Goal: Download file/media

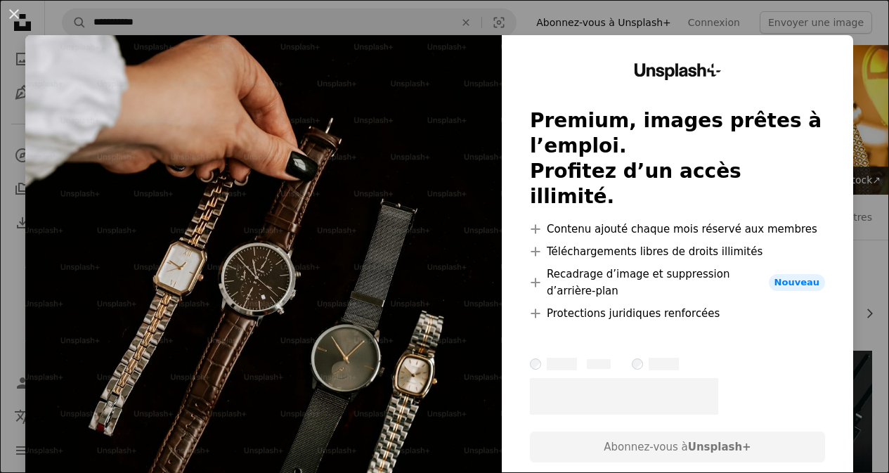
scroll to position [382, 0]
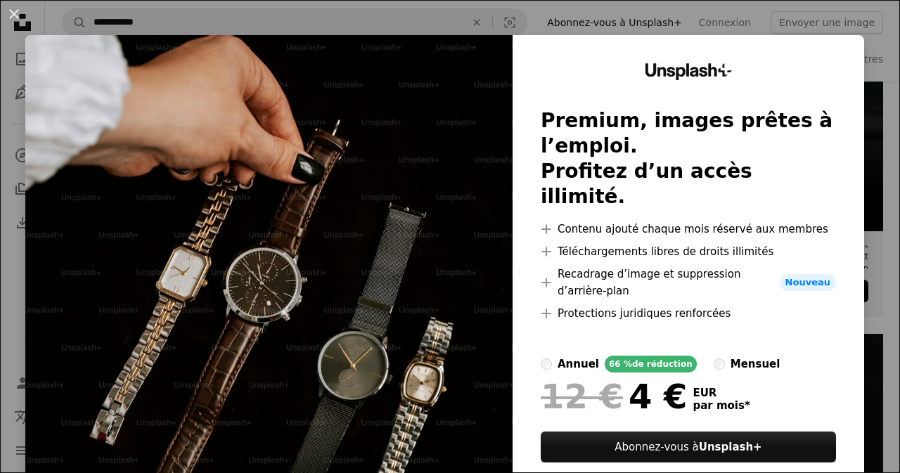
click at [866, 20] on div "An X shape Unsplash+ Premium, images prêtes à l’emploi. Profitez d’un accès ill…" at bounding box center [450, 236] width 900 height 473
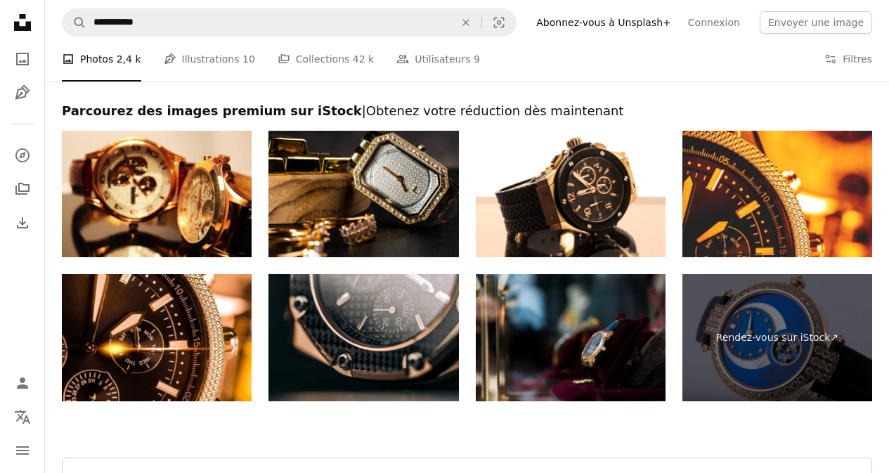
scroll to position [2313, 0]
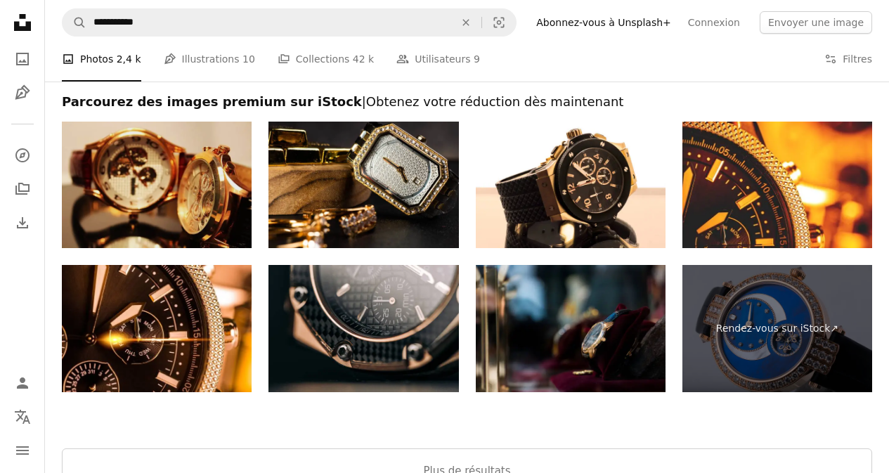
click at [215, 162] on img at bounding box center [157, 185] width 190 height 127
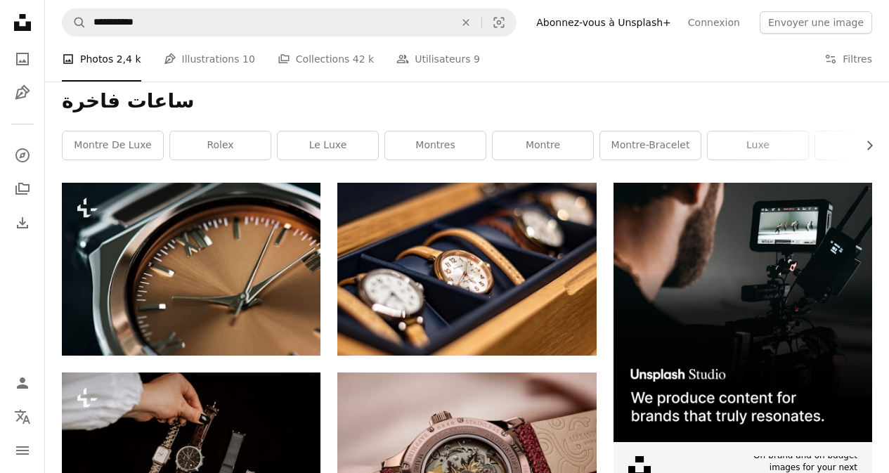
scroll to position [140, 0]
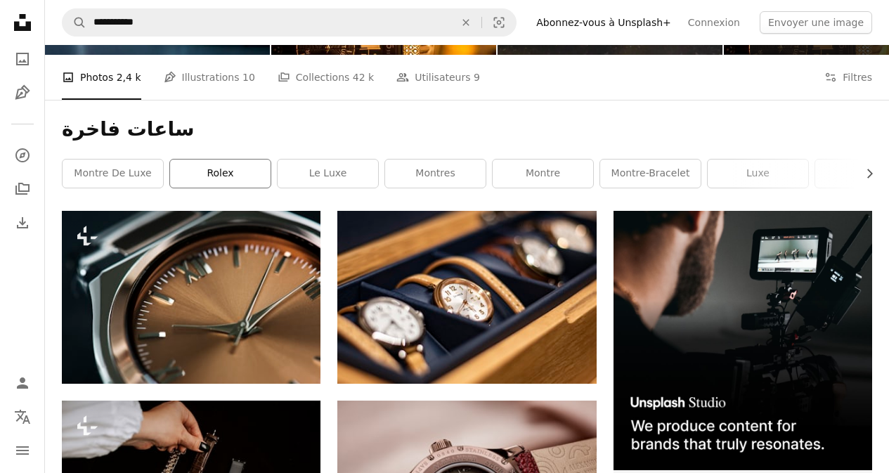
click at [192, 172] on link "Rolex" at bounding box center [220, 174] width 101 height 28
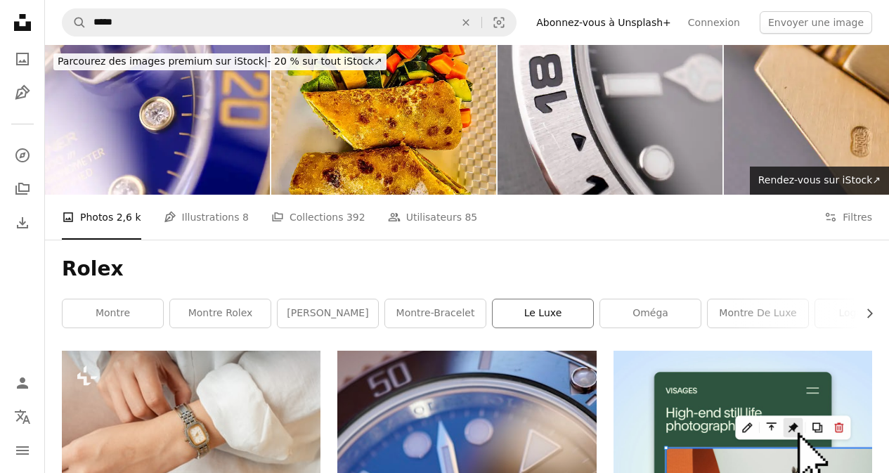
click at [550, 313] on link "le luxe" at bounding box center [543, 313] width 101 height 28
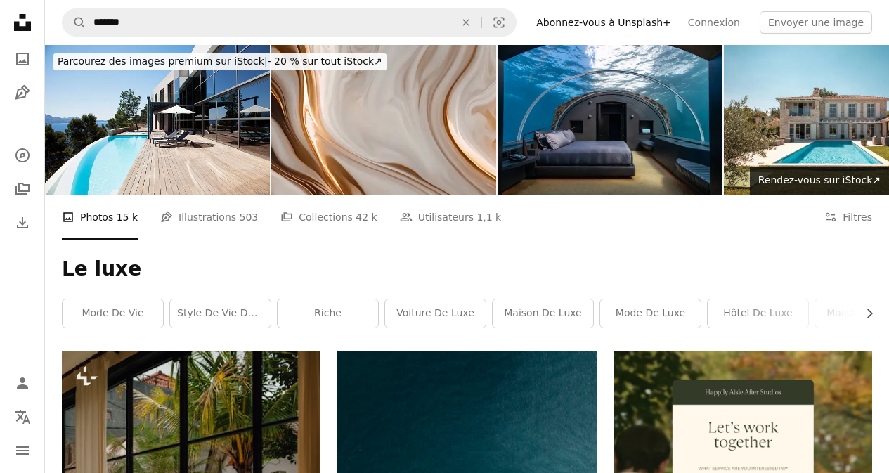
scroll to position [536, 0]
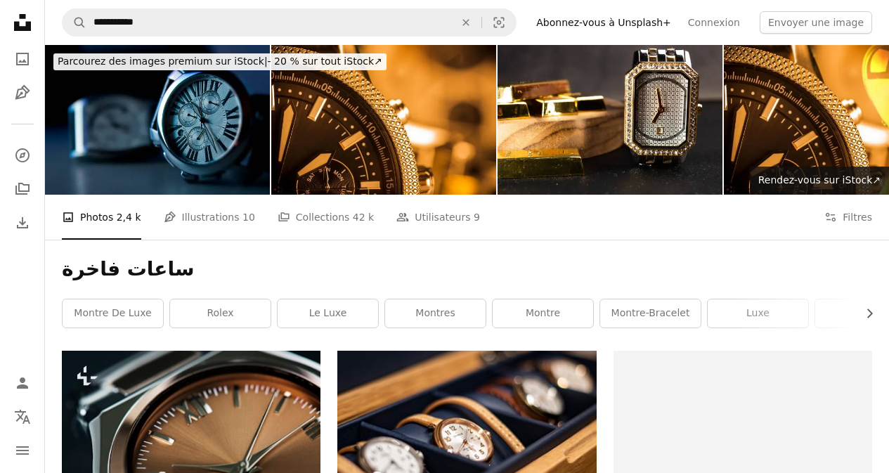
scroll to position [140, 0]
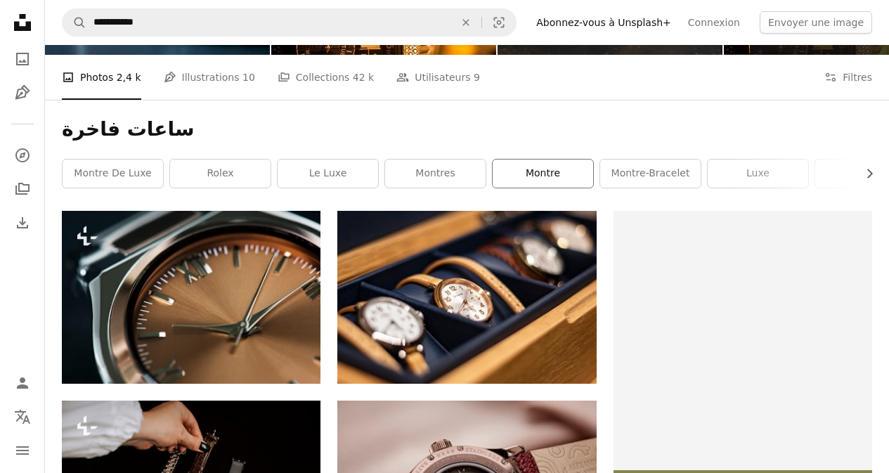
click at [525, 177] on link "montre" at bounding box center [543, 174] width 101 height 28
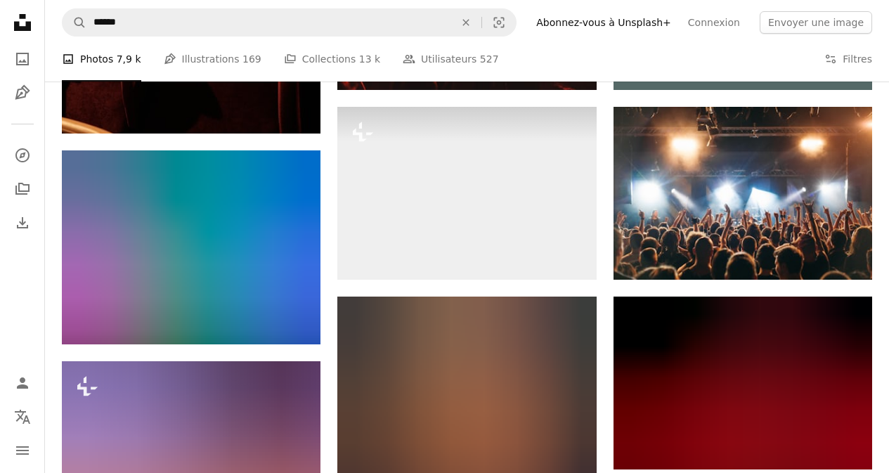
scroll to position [694, 0]
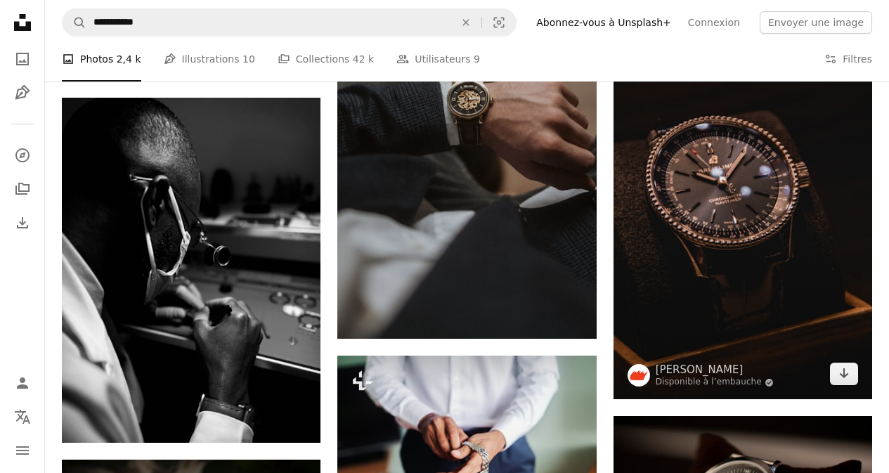
scroll to position [1390, 0]
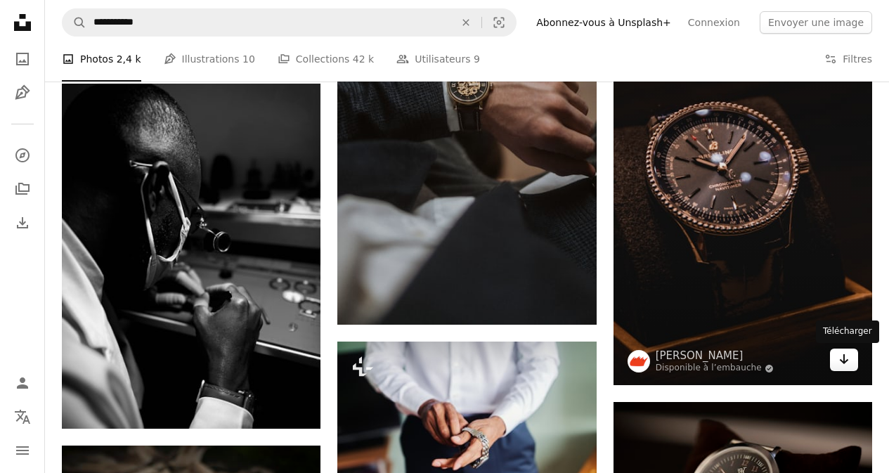
click at [837, 365] on link "Arrow pointing down" at bounding box center [844, 360] width 28 height 22
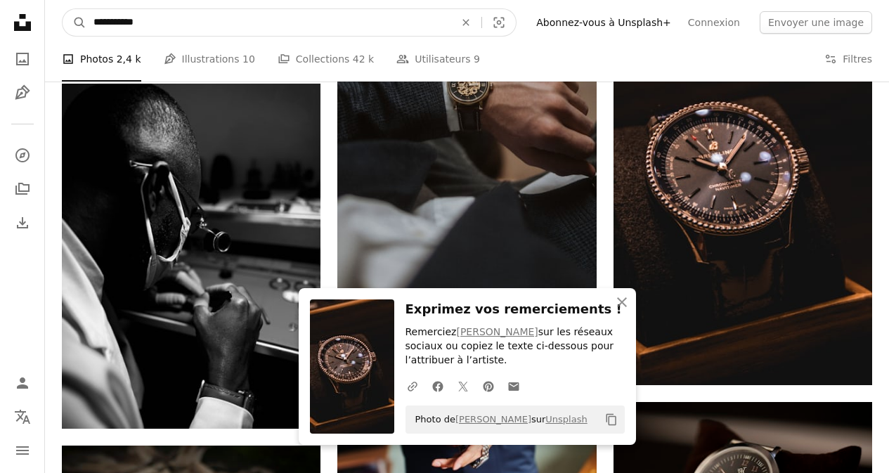
drag, startPoint x: 121, startPoint y: 13, endPoint x: 0, endPoint y: 36, distance: 123.1
click at [0, 36] on div "**********" at bounding box center [444, 94] width 889 height 2969
click at [481, 17] on icon "An X shape" at bounding box center [466, 22] width 31 height 11
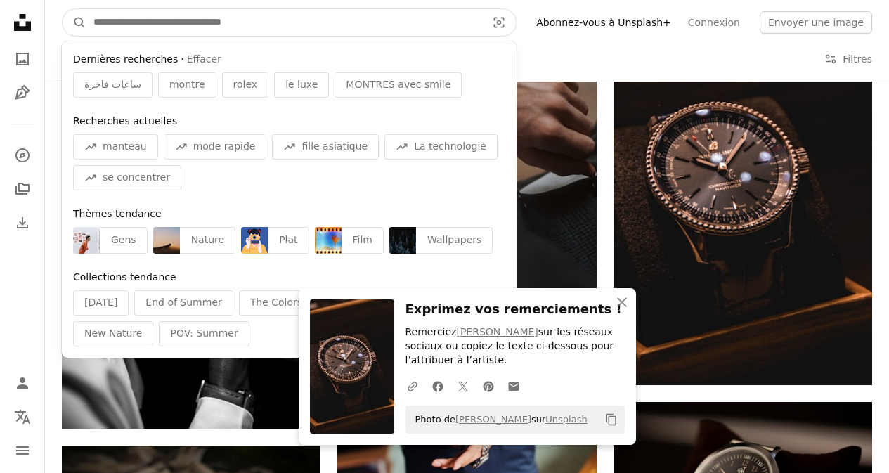
paste input "**********"
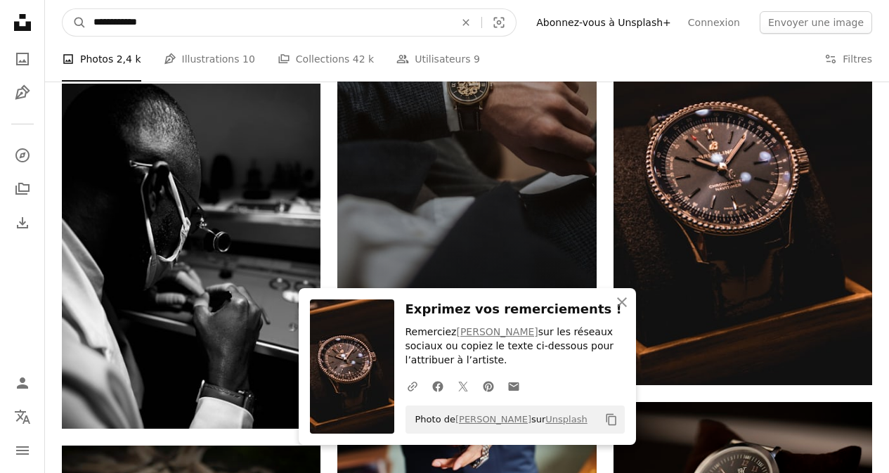
type input "**********"
click at [63, 9] on button "A magnifying glass" at bounding box center [75, 22] width 24 height 27
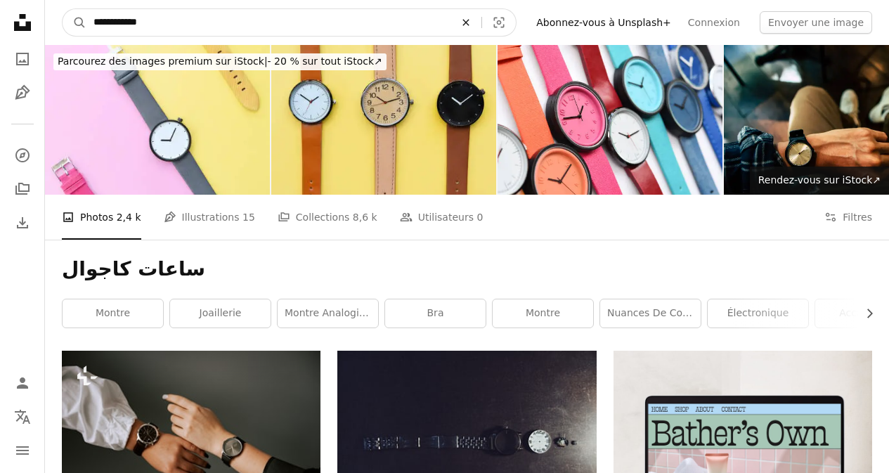
click at [481, 15] on button "An X shape" at bounding box center [466, 22] width 31 height 27
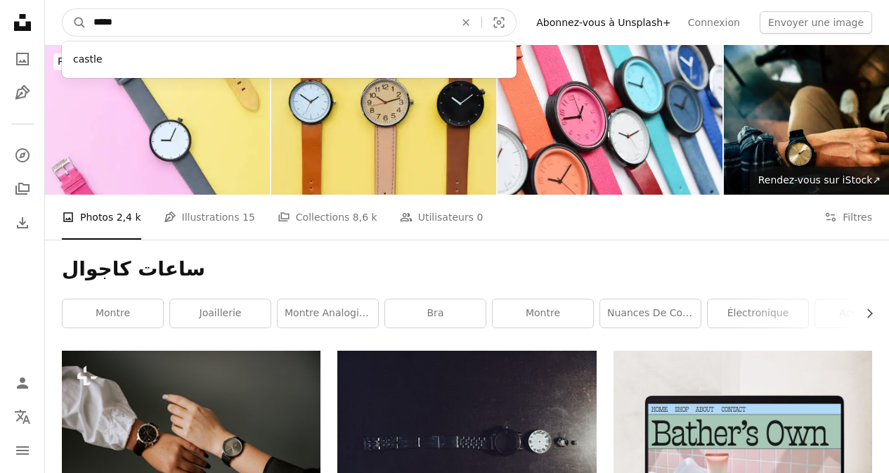
type input "*****"
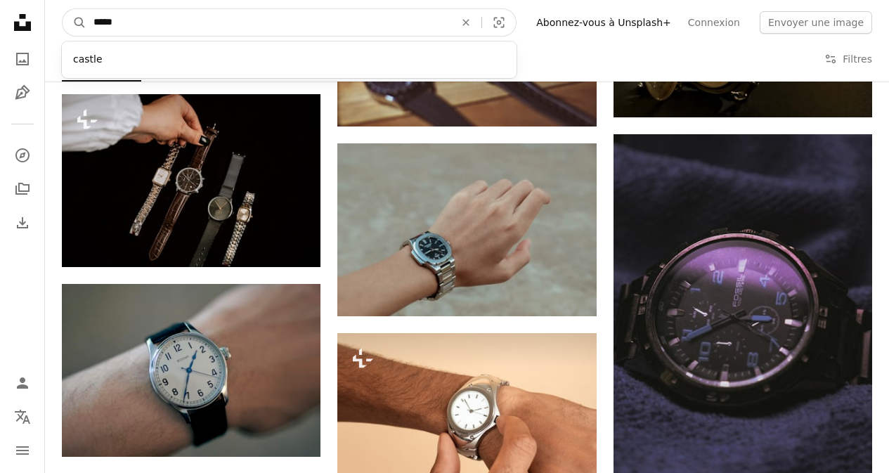
scroll to position [1021, 0]
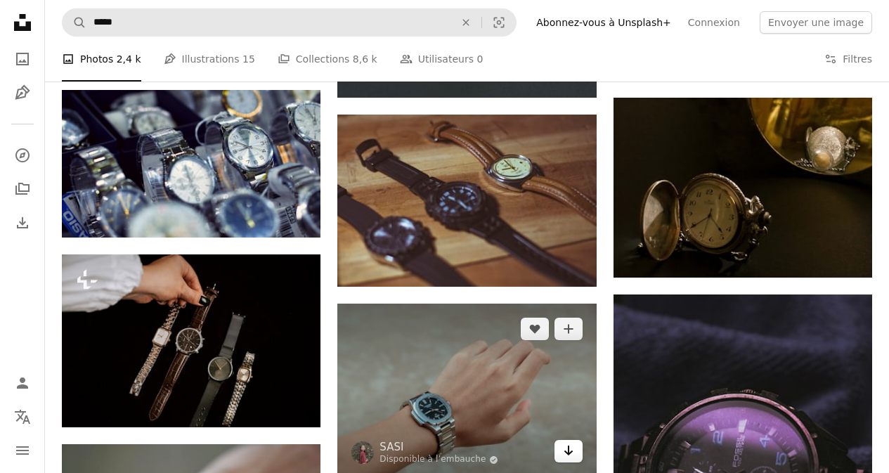
click at [569, 451] on icon "Arrow pointing down" at bounding box center [568, 450] width 11 height 17
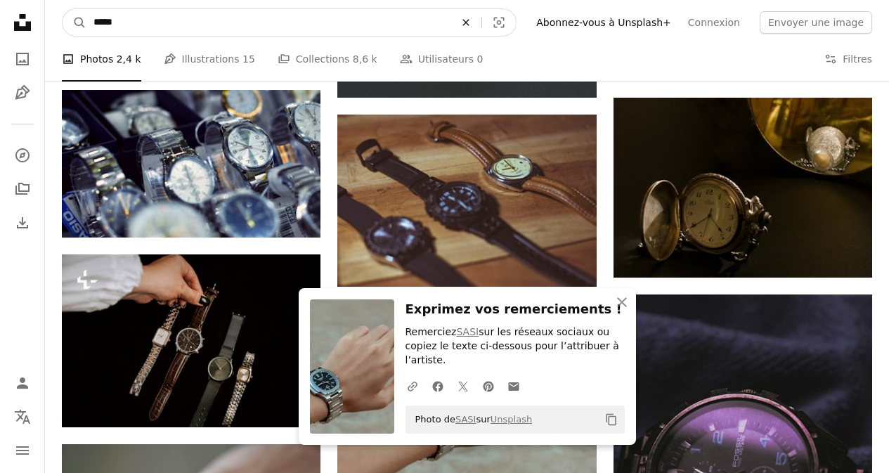
click at [481, 21] on icon "An X shape" at bounding box center [466, 22] width 31 height 11
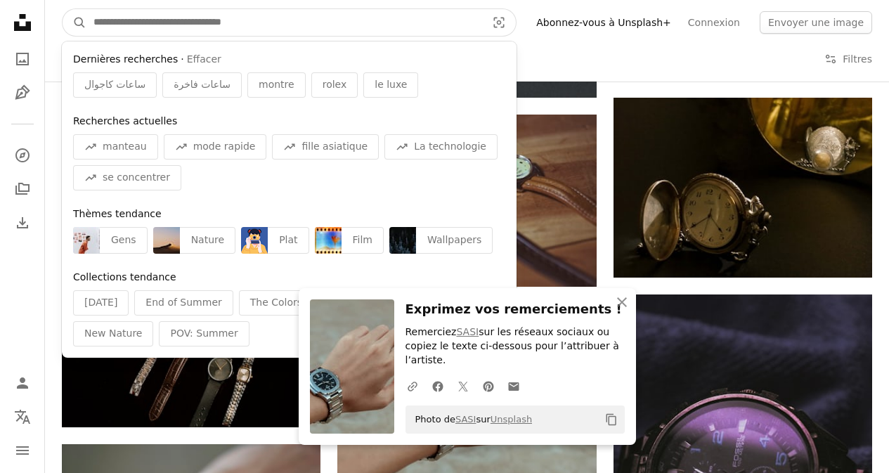
paste input "**********"
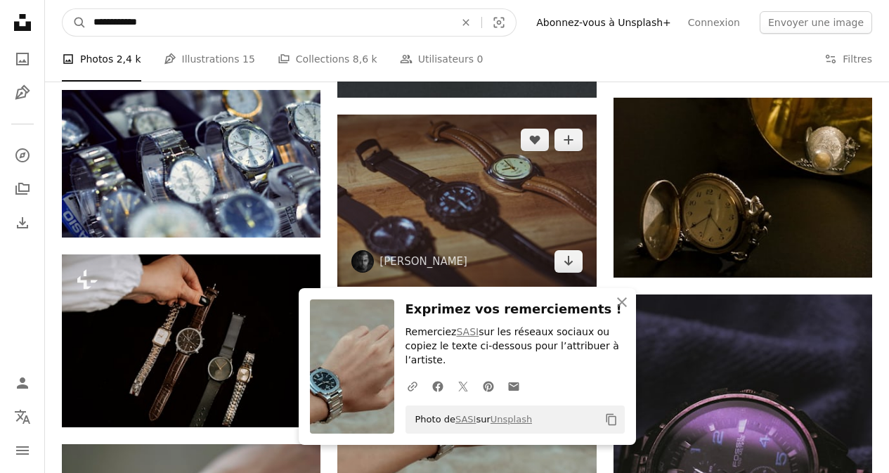
type input "**********"
click at [63, 9] on button "A magnifying glass" at bounding box center [75, 22] width 24 height 27
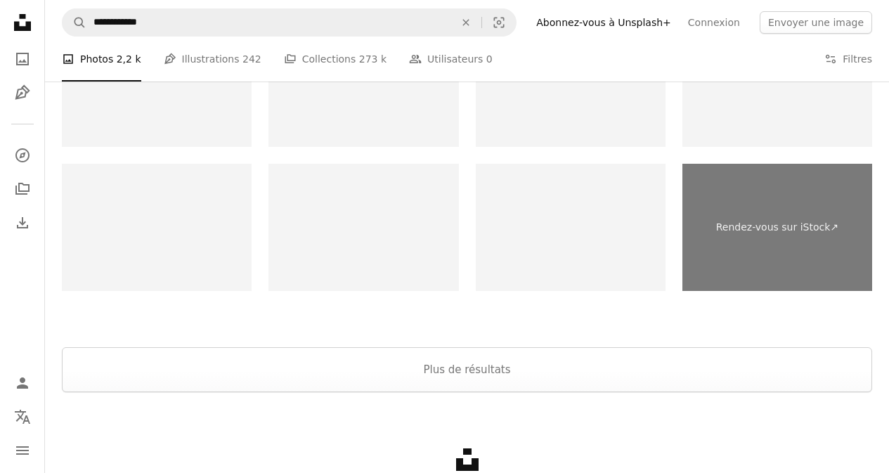
scroll to position [2772, 0]
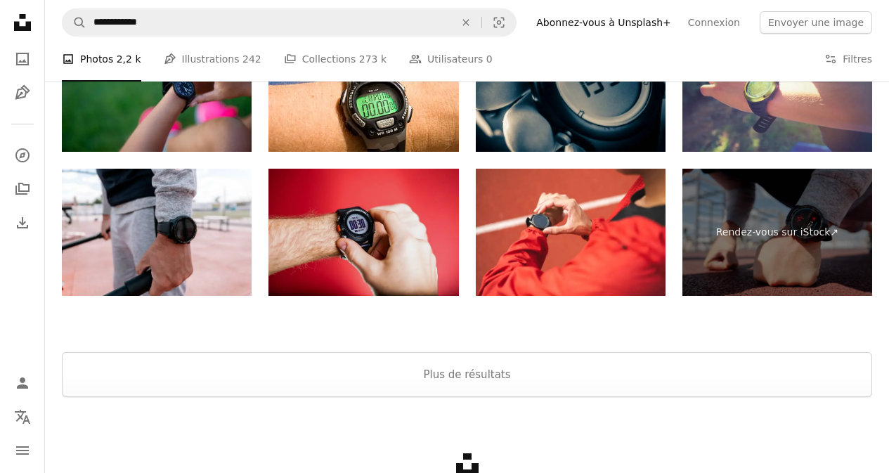
click at [329, 217] on img at bounding box center [363, 232] width 190 height 127
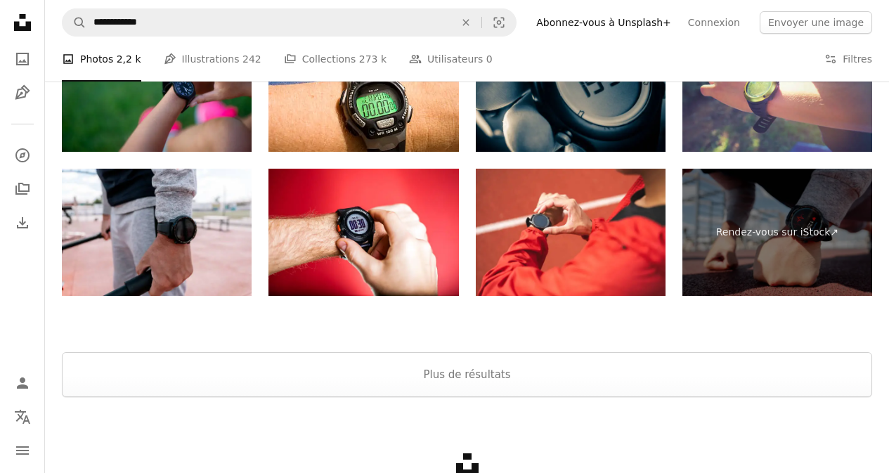
click at [848, 398] on div "Unsplash logo Créez quelque chose d’incroyable" at bounding box center [467, 478] width 844 height 162
click at [843, 373] on button "Plus de résultats" at bounding box center [467, 374] width 810 height 45
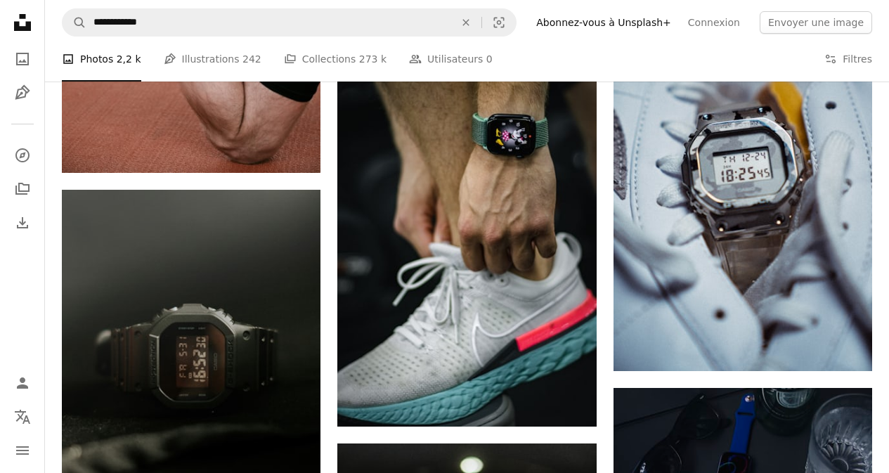
scroll to position [2782, 0]
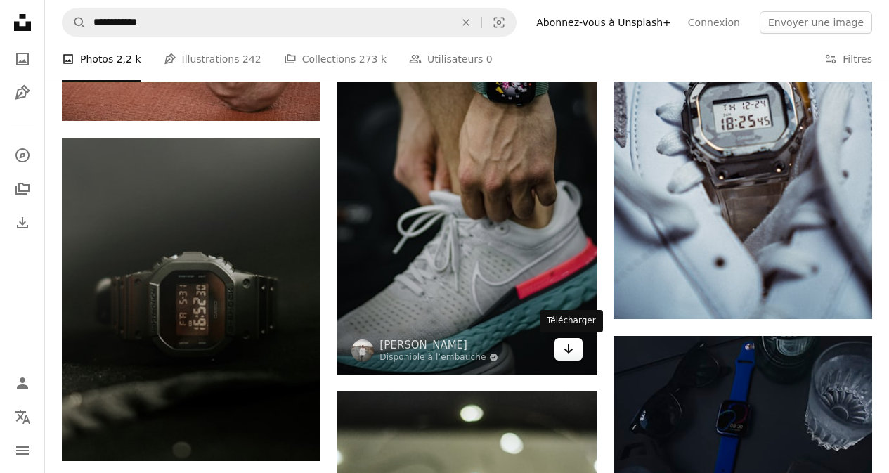
click at [572, 354] on icon "Arrow pointing down" at bounding box center [568, 348] width 11 height 17
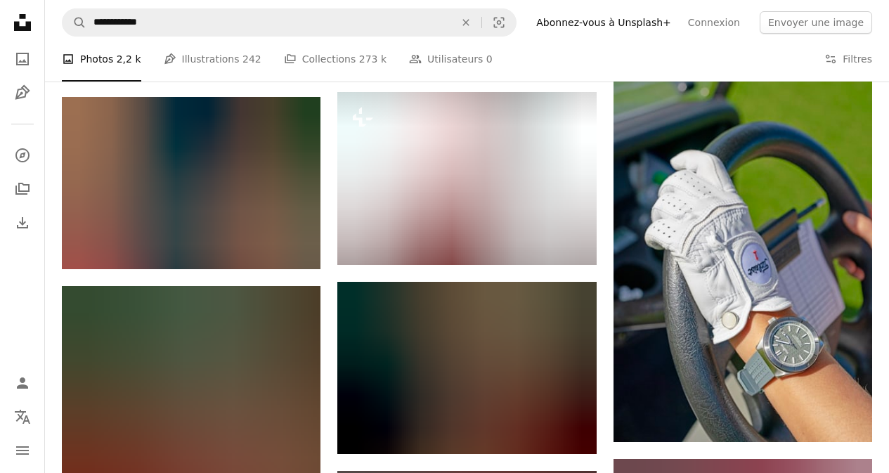
scroll to position [669, 0]
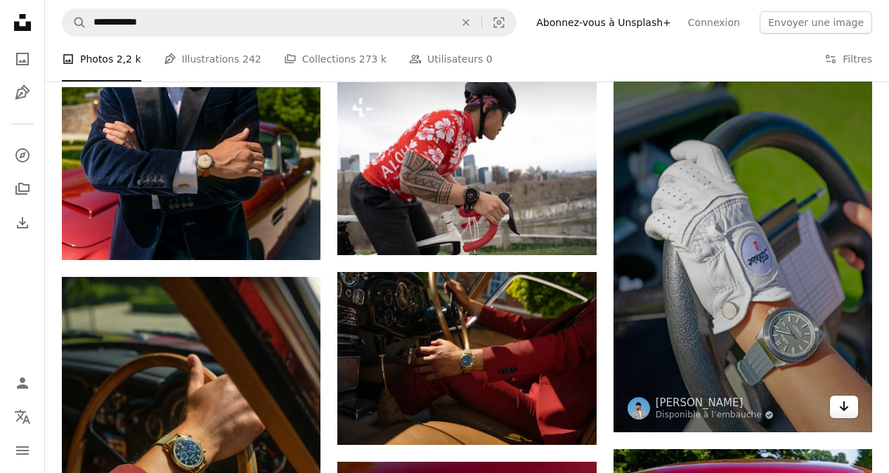
click at [843, 405] on icon "Arrow pointing down" at bounding box center [844, 406] width 11 height 17
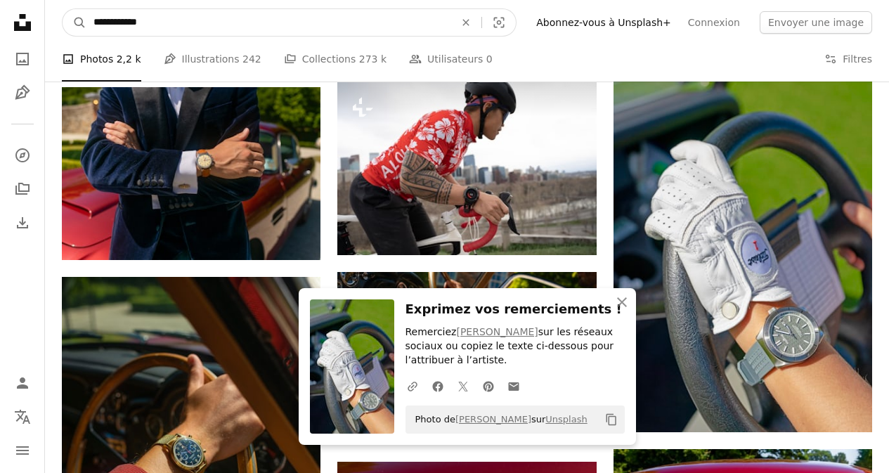
drag, startPoint x: 493, startPoint y: 20, endPoint x: 484, endPoint y: 22, distance: 8.9
click at [481, 20] on icon "An X shape" at bounding box center [466, 22] width 31 height 11
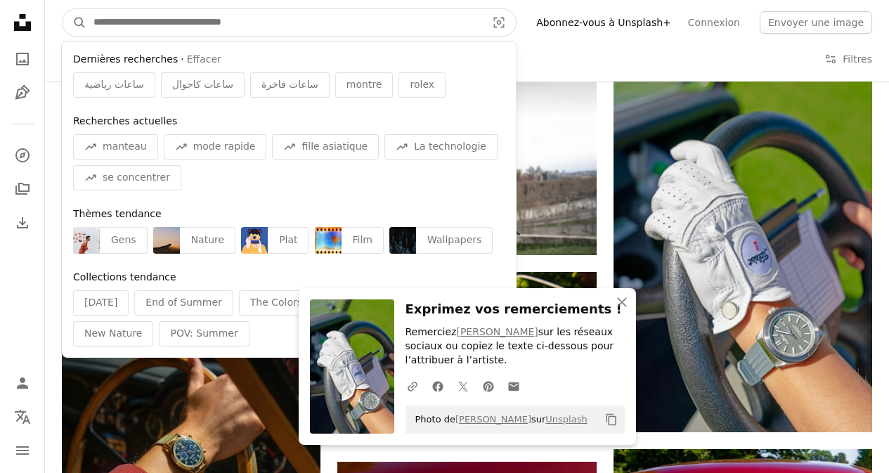
paste input "**********"
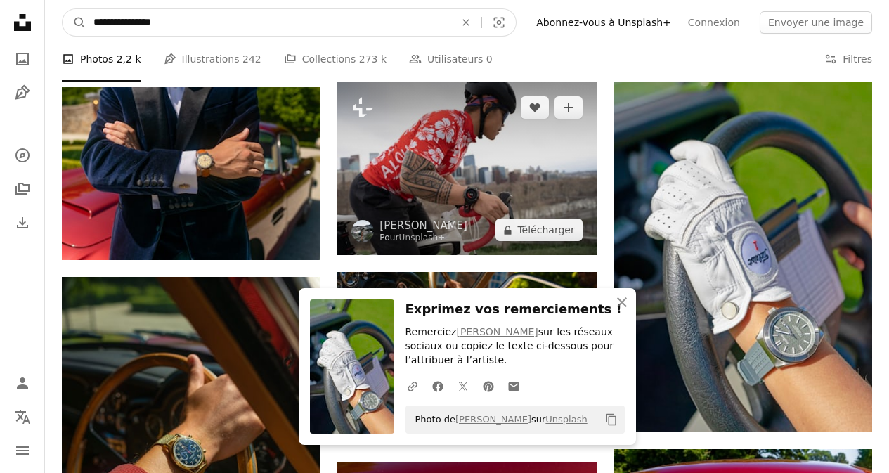
type input "**********"
click at [63, 9] on button "A magnifying glass" at bounding box center [75, 22] width 24 height 27
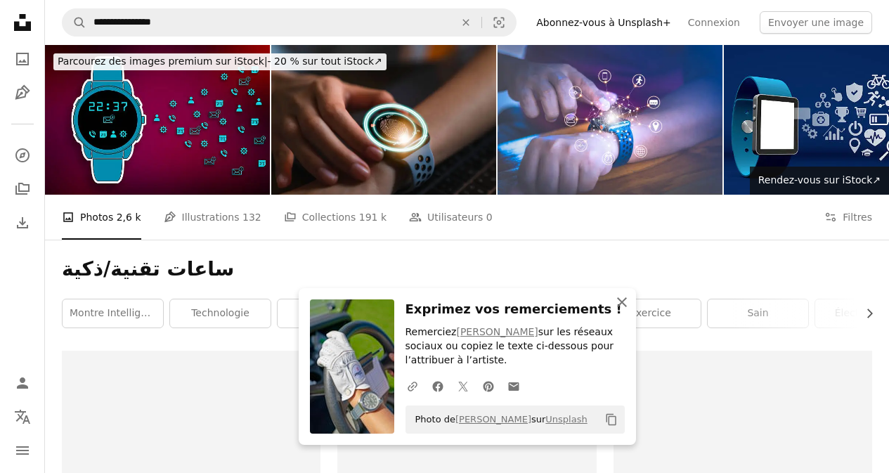
click at [626, 299] on icon "button" at bounding box center [622, 302] width 10 height 10
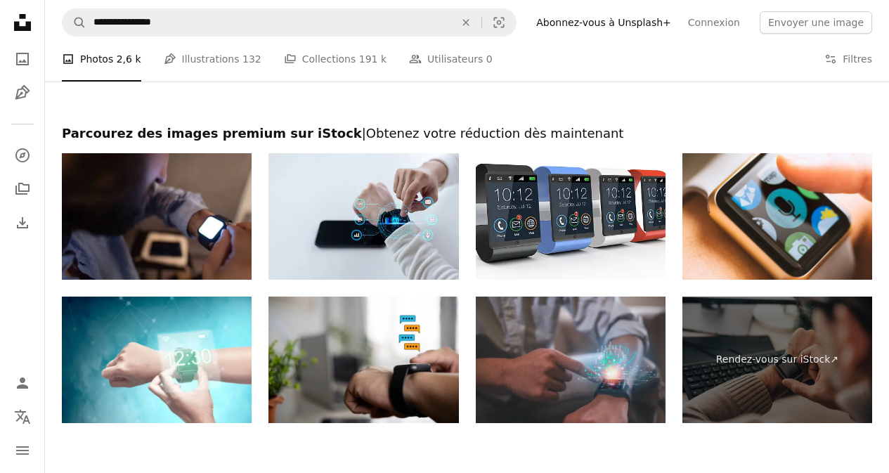
scroll to position [2105, 0]
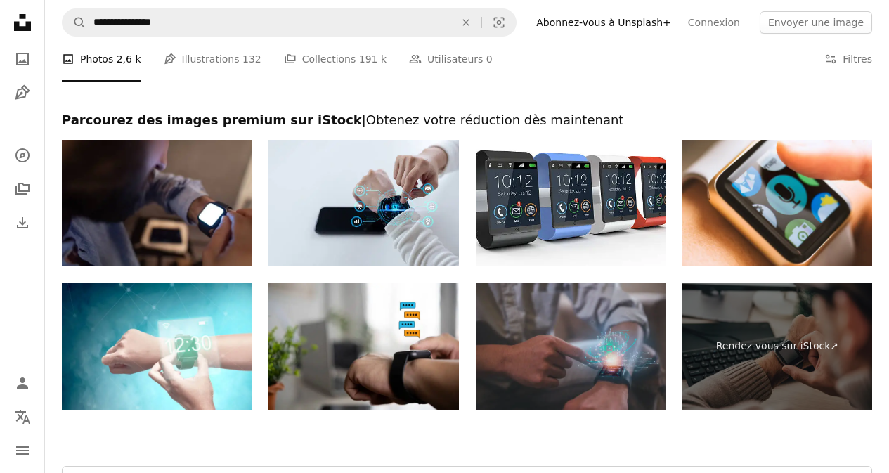
click at [600, 332] on img at bounding box center [571, 346] width 190 height 127
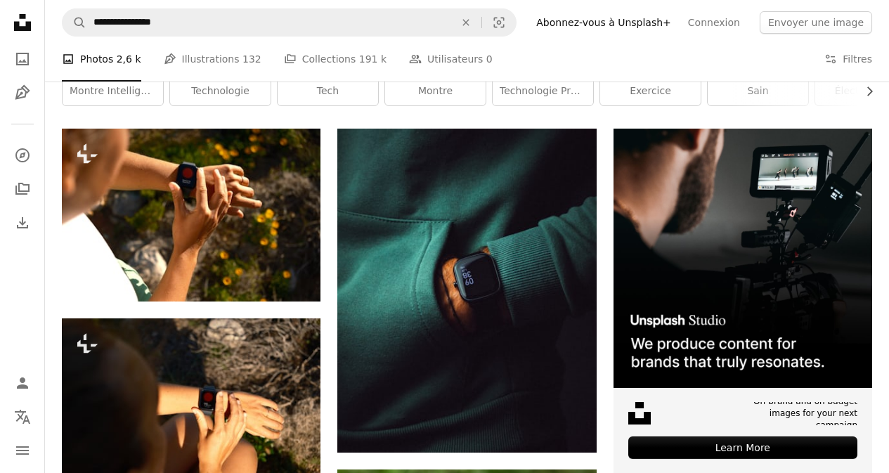
scroll to position [144, 0]
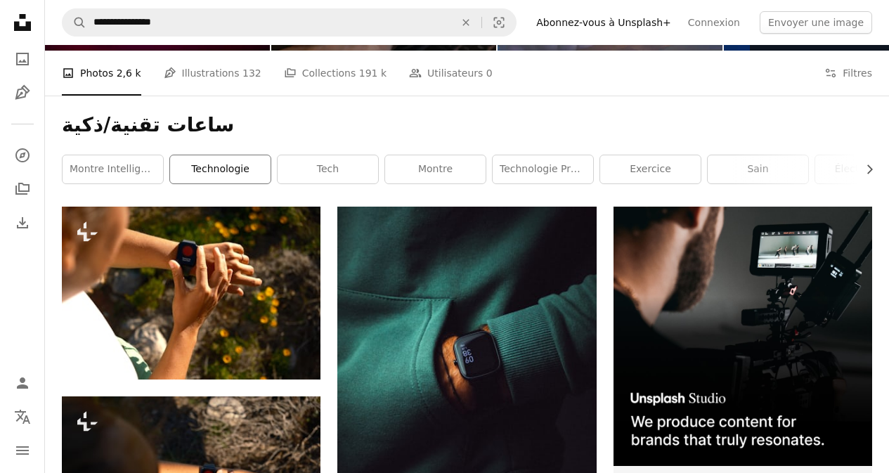
click at [211, 163] on link "Technologie" at bounding box center [220, 169] width 101 height 28
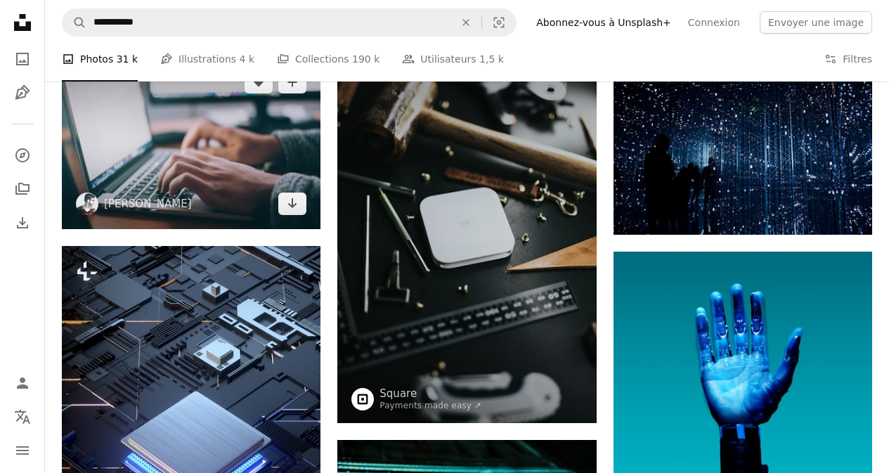
scroll to position [1291, 0]
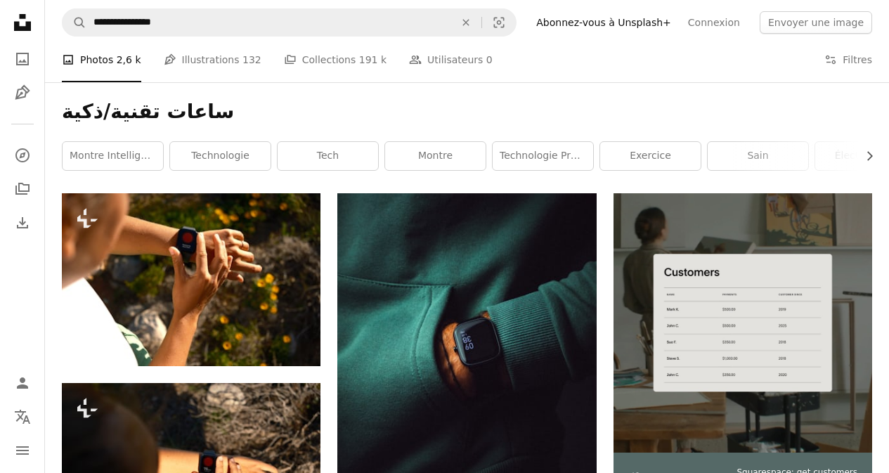
scroll to position [245, 0]
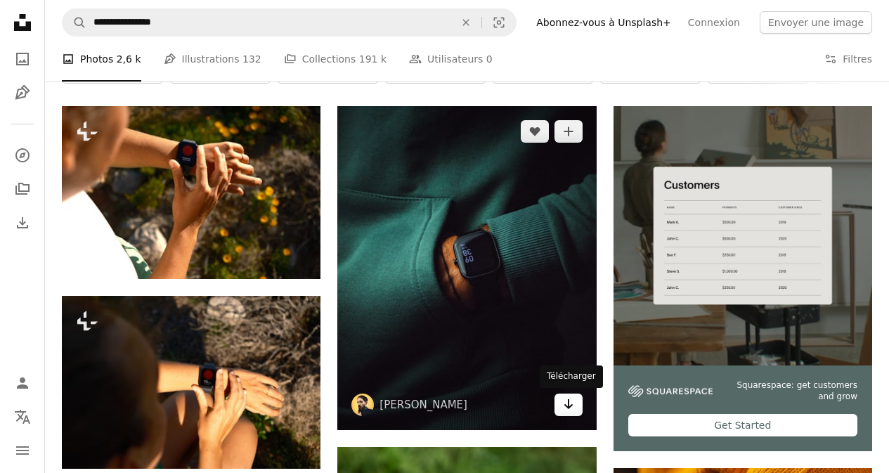
click at [559, 403] on link "Arrow pointing down" at bounding box center [569, 405] width 28 height 22
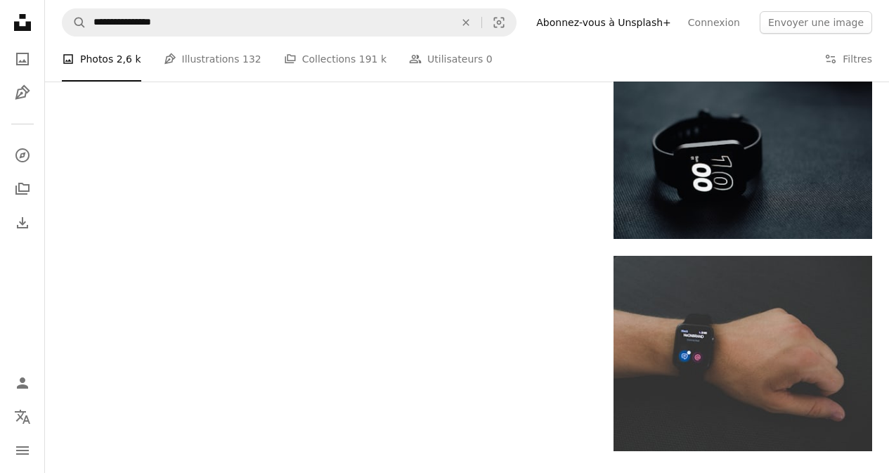
scroll to position [1700, 0]
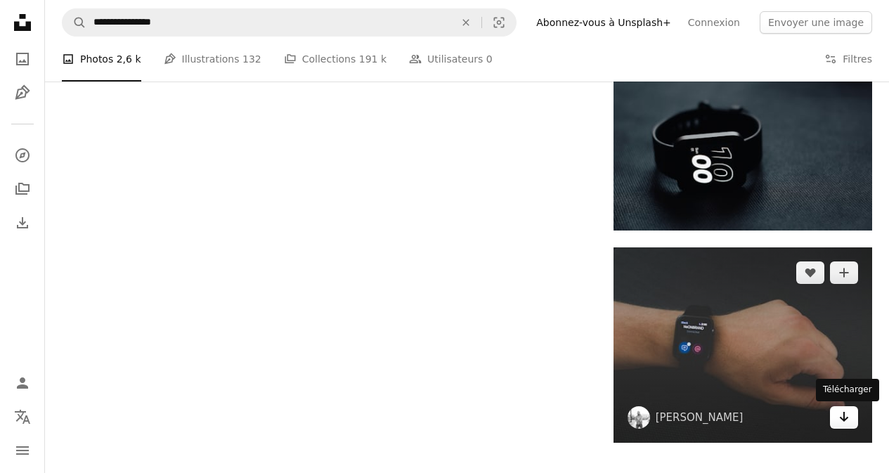
click at [853, 425] on link "Arrow pointing down" at bounding box center [844, 417] width 28 height 22
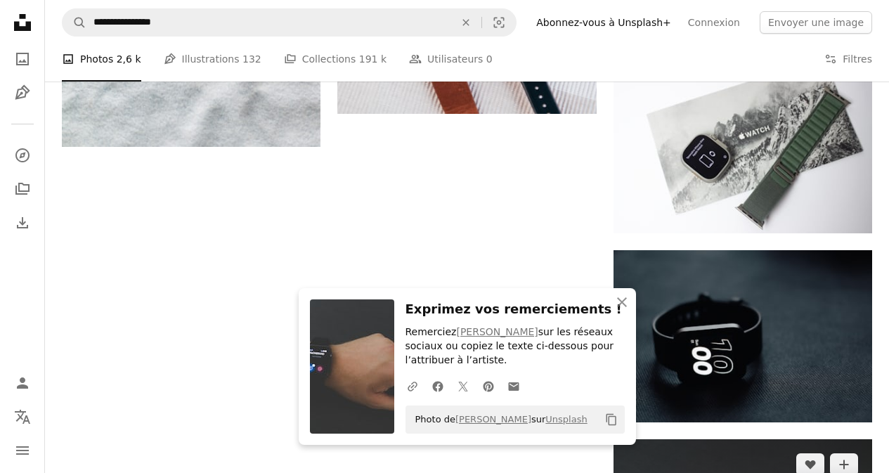
scroll to position [1504, 0]
